Goal: Find specific page/section: Find specific page/section

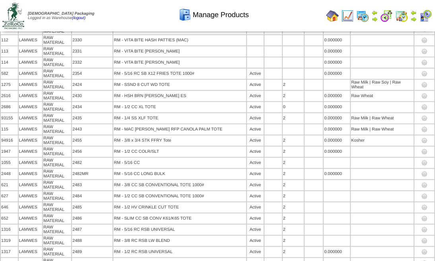
scroll to position [2516, 0]
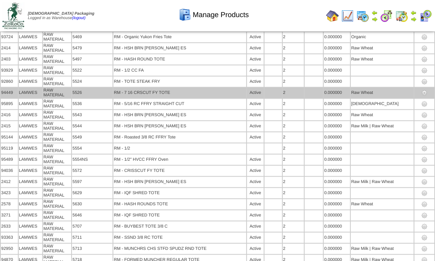
drag, startPoint x: 330, startPoint y: 154, endPoint x: 329, endPoint y: 159, distance: 5.3
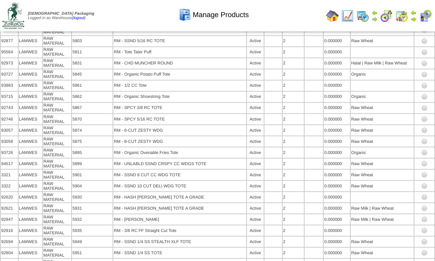
scroll to position [4751, 0]
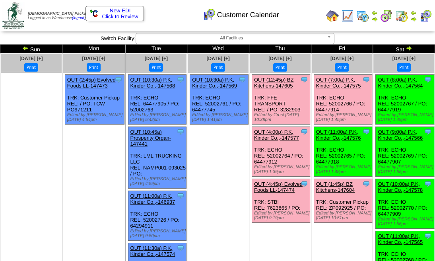
click at [402, 14] on img at bounding box center [402, 16] width 13 height 13
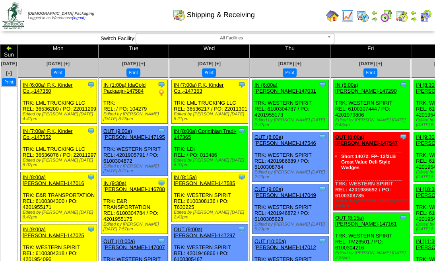
scroll to position [230, 0]
